Goal: Task Accomplishment & Management: Manage account settings

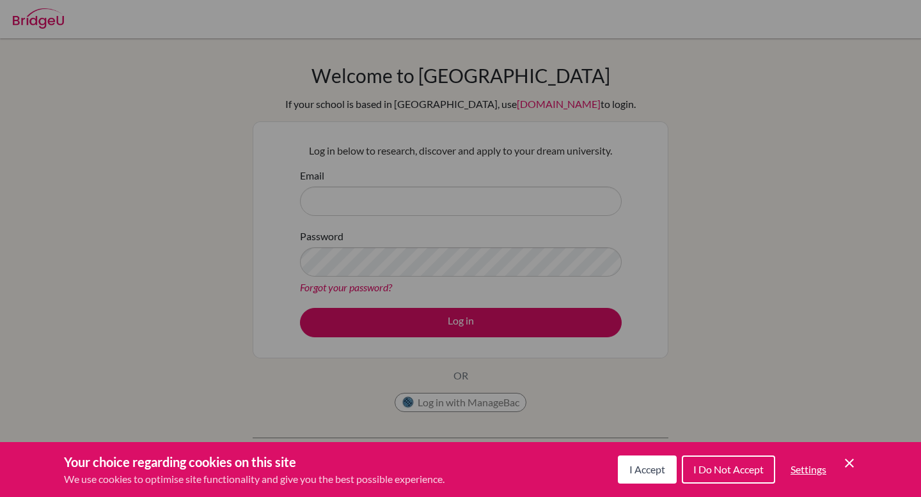
click at [646, 468] on span "I Accept" at bounding box center [647, 469] width 36 height 12
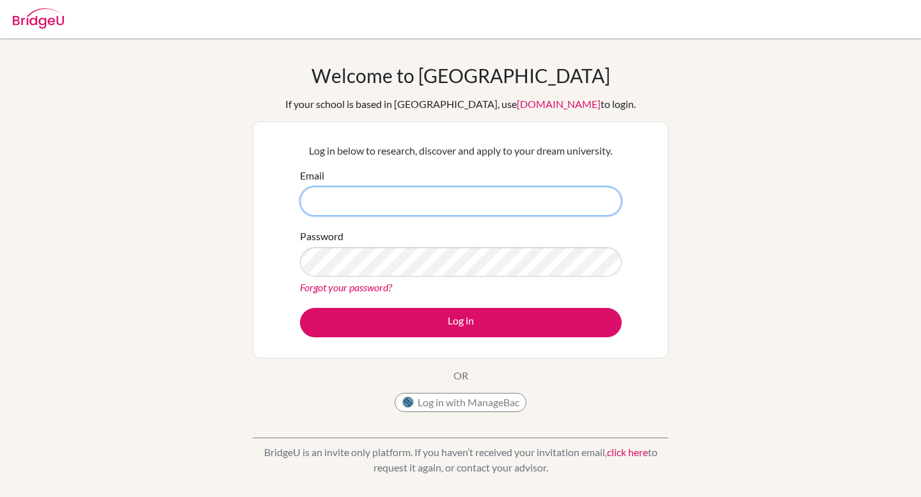
click at [554, 203] on input "Email" at bounding box center [461, 201] width 322 height 29
type input "oas"
click at [458, 401] on button "Log in with ManageBac" at bounding box center [460, 402] width 132 height 19
click at [458, 402] on button "Log in with ManageBac" at bounding box center [460, 402] width 132 height 19
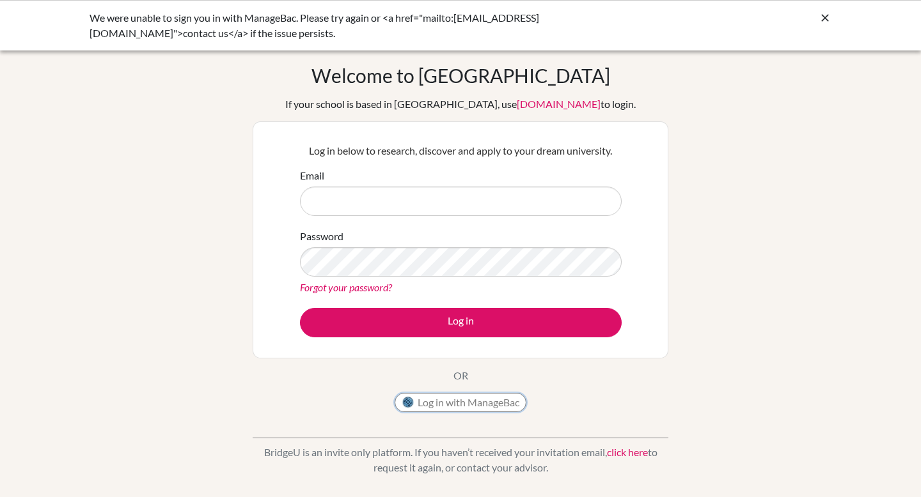
click at [465, 401] on button "Log in with ManageBac" at bounding box center [460, 402] width 132 height 19
click at [462, 404] on button "Log in with ManageBac" at bounding box center [460, 402] width 132 height 19
click at [469, 400] on button "Log in with ManageBac" at bounding box center [460, 402] width 132 height 19
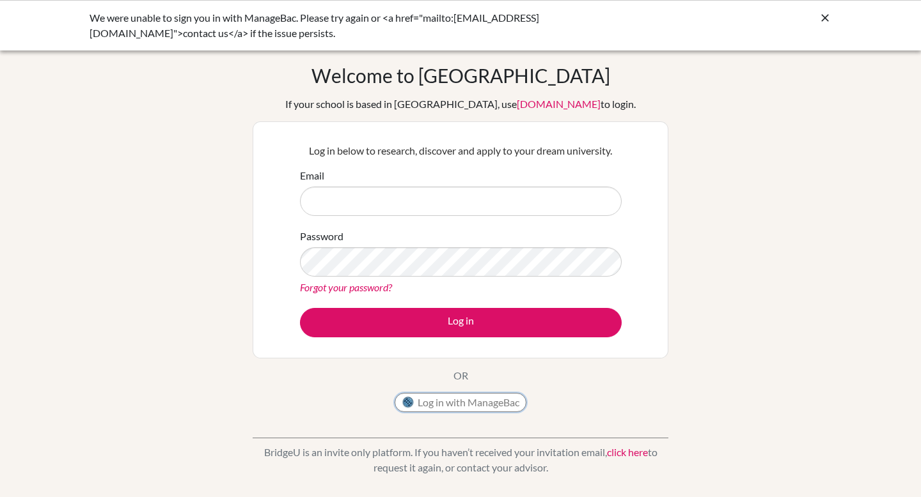
click at [469, 400] on button "Log in with ManageBac" at bounding box center [460, 402] width 132 height 19
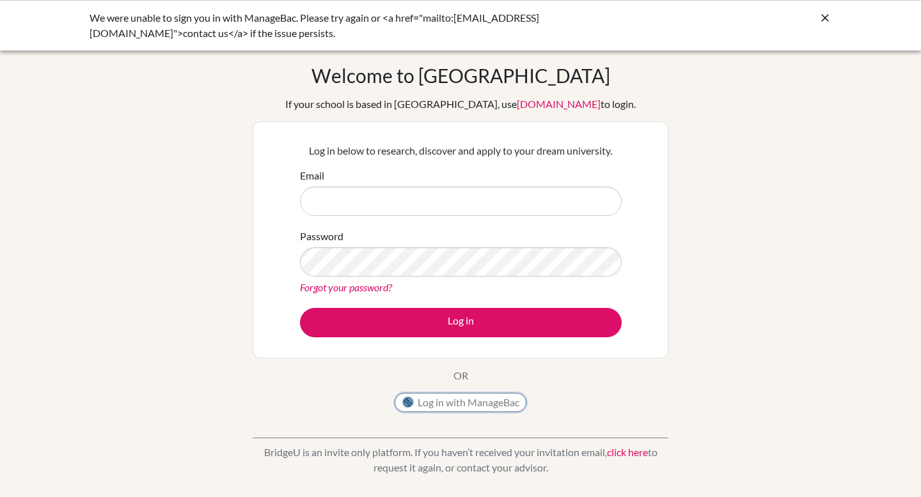
click at [469, 400] on button "Log in with ManageBac" at bounding box center [460, 402] width 132 height 19
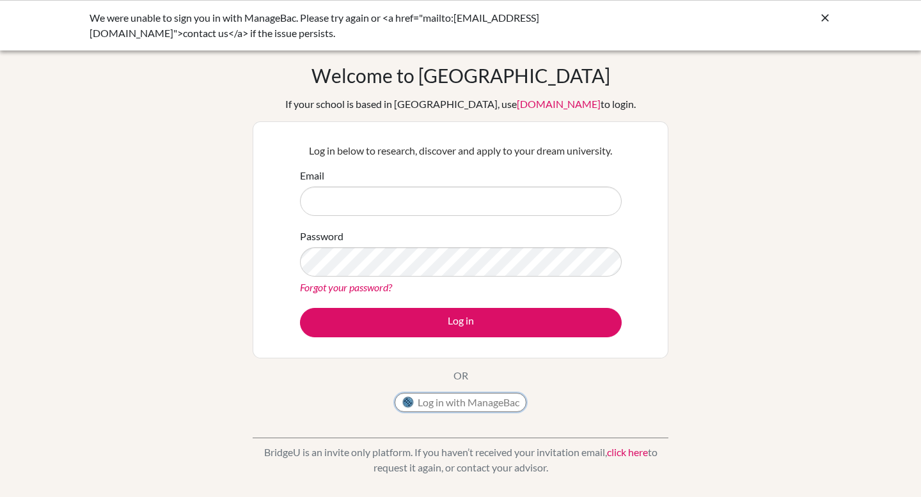
click at [470, 400] on button "Log in with ManageBac" at bounding box center [460, 402] width 132 height 19
click at [533, 201] on input "Email" at bounding box center [461, 201] width 322 height 29
type input "[EMAIL_ADDRESS][DOMAIN_NAME]"
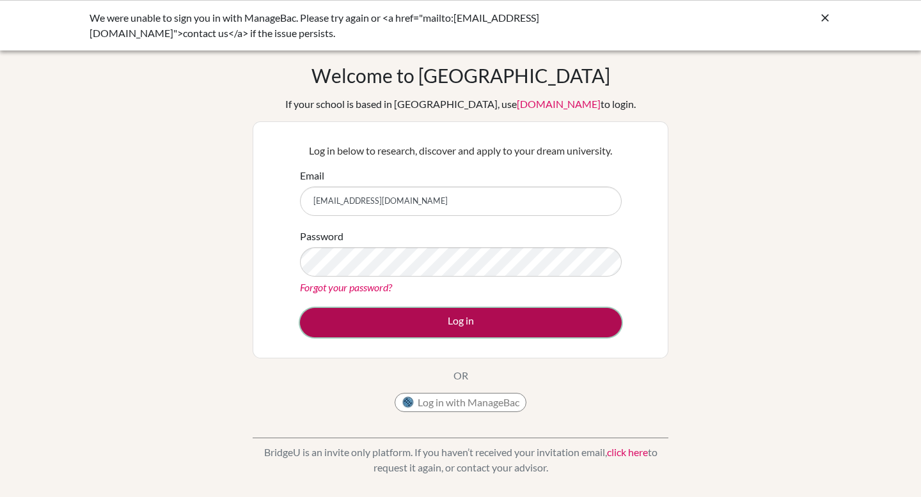
click at [416, 330] on button "Log in" at bounding box center [461, 322] width 322 height 29
